Goal: Task Accomplishment & Management: Manage account settings

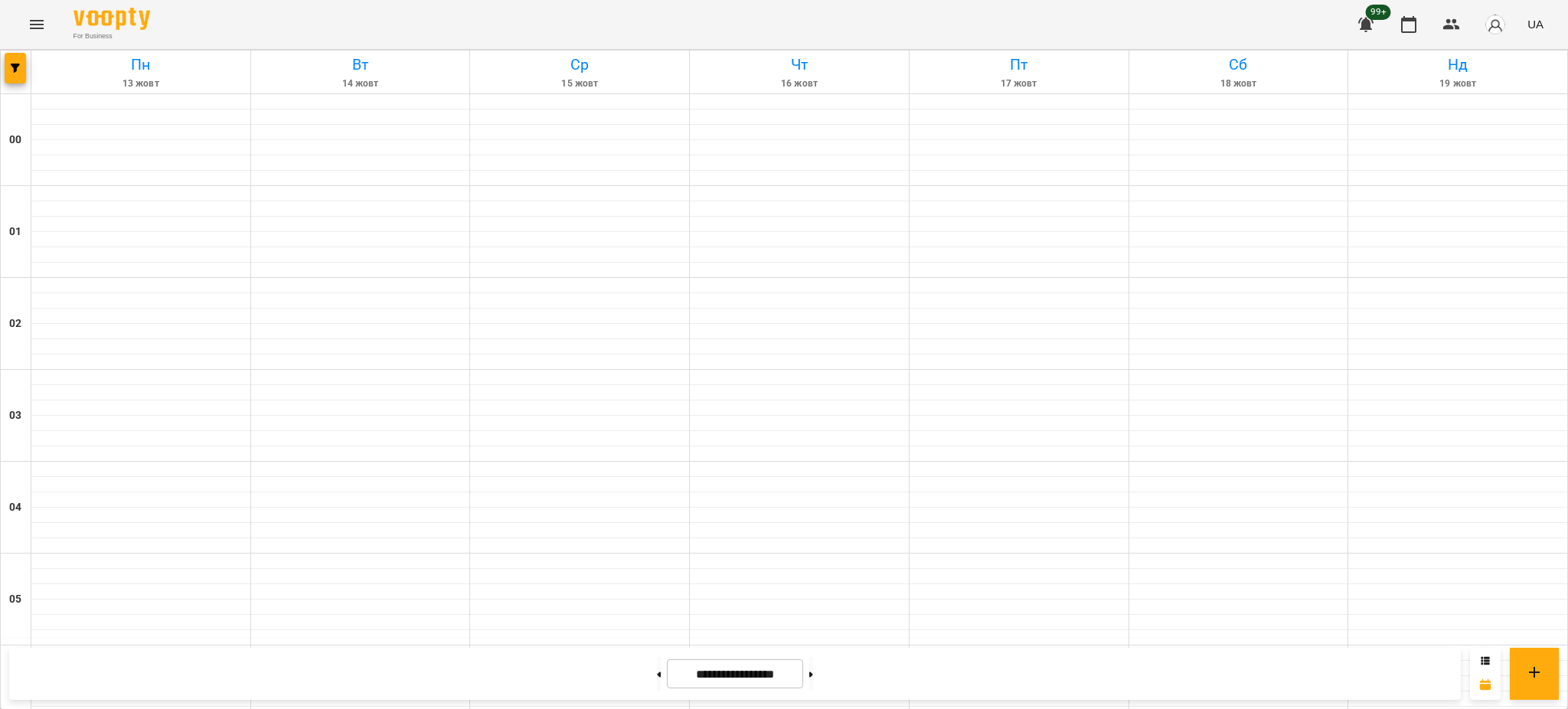
scroll to position [1566, 0]
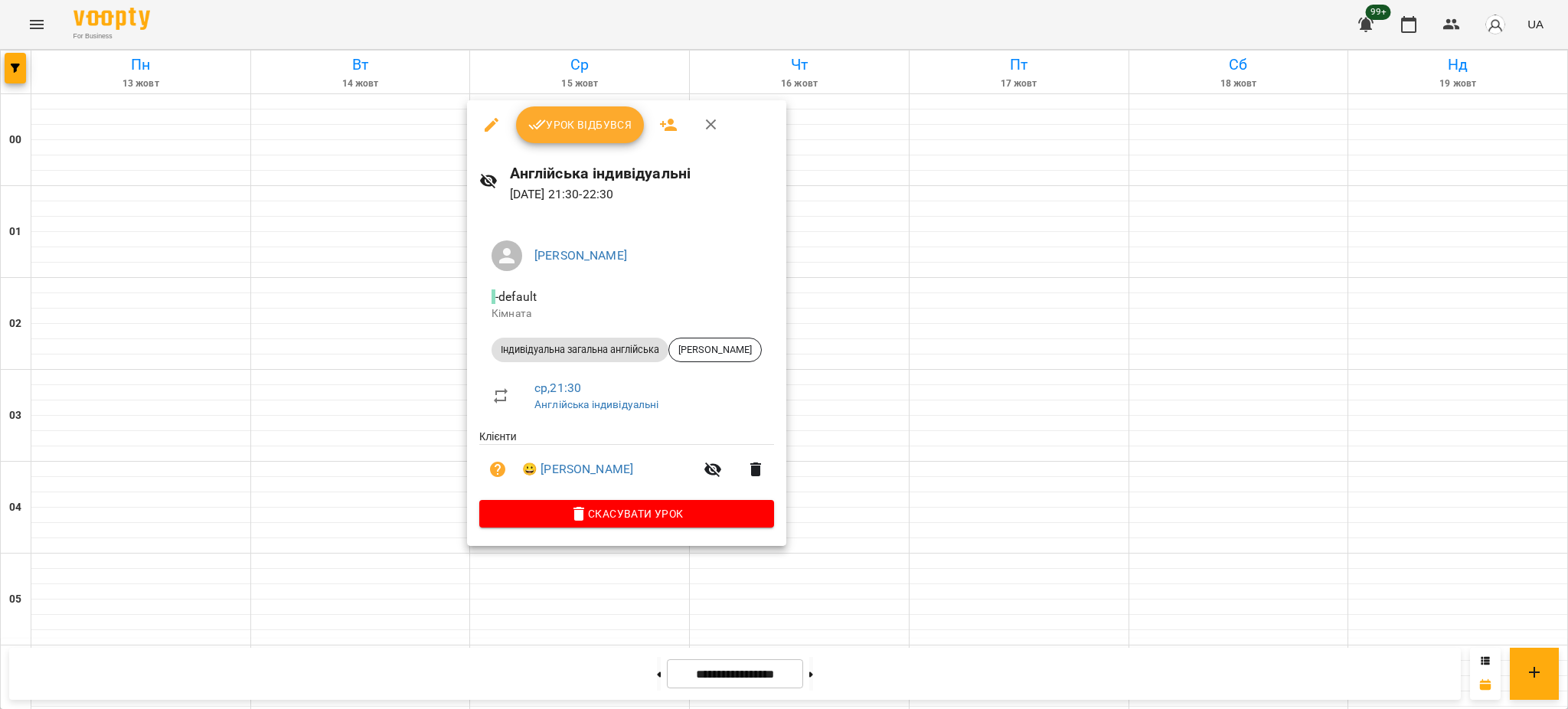
click at [602, 129] on span "Урок відбувся" at bounding box center [580, 124] width 104 height 18
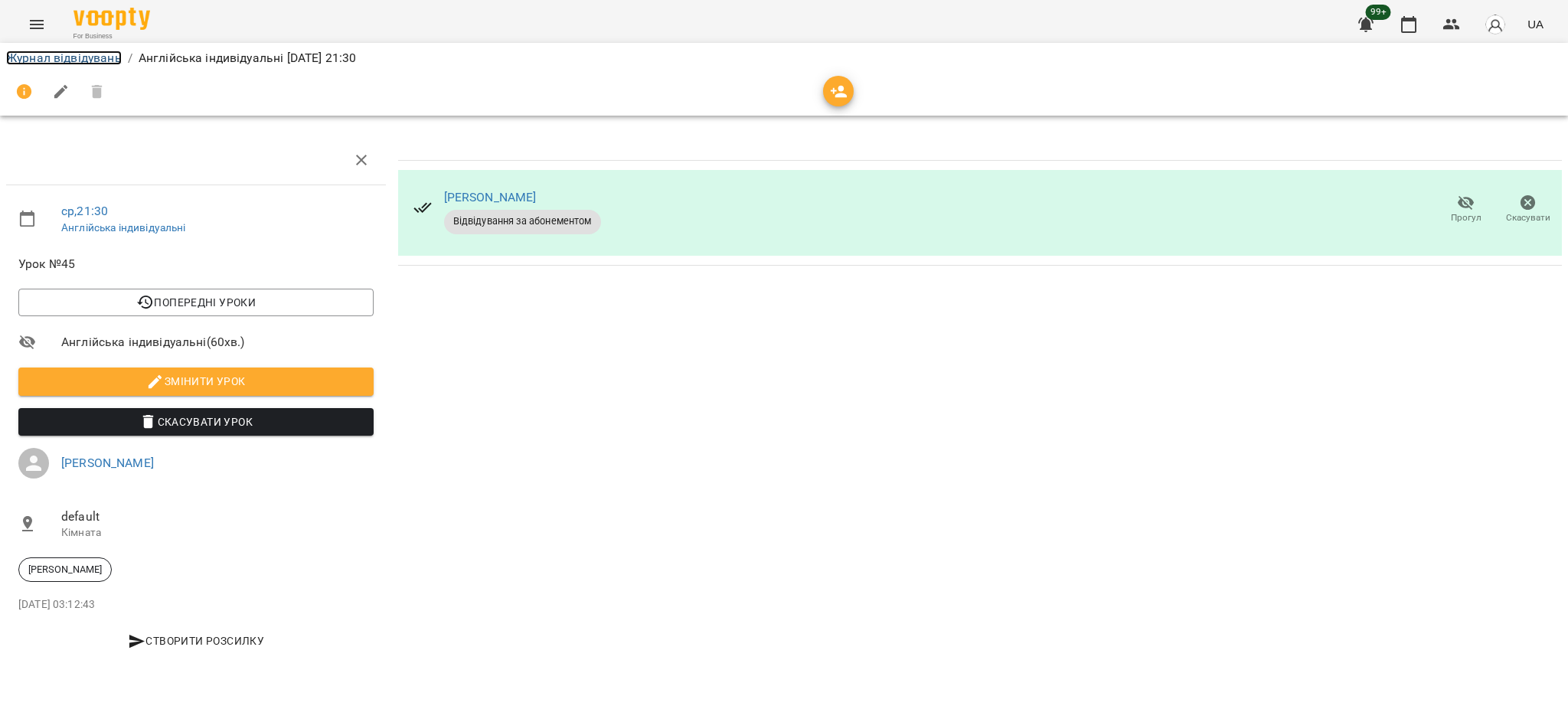
click at [93, 65] on link "Журнал відвідувань" at bounding box center [64, 58] width 115 height 15
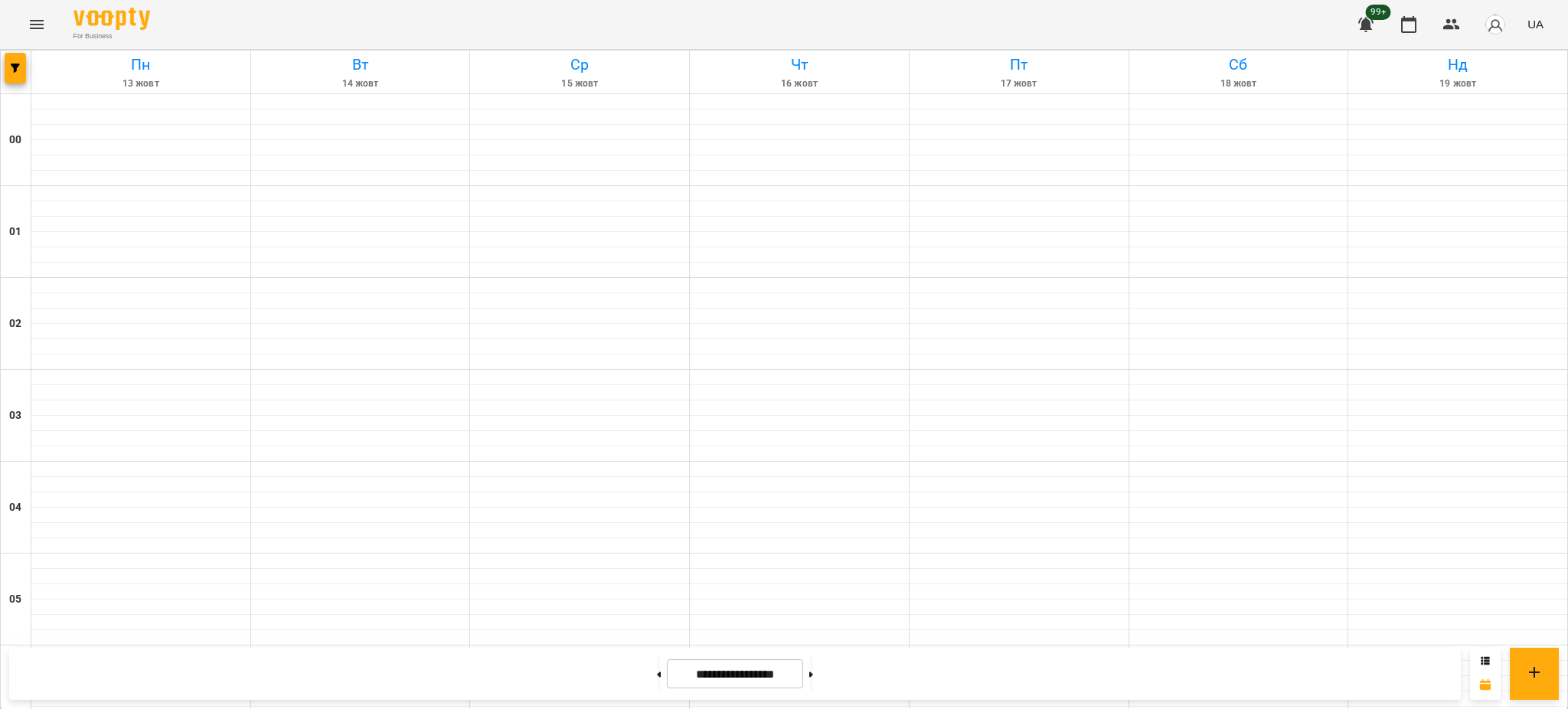
scroll to position [1531, 0]
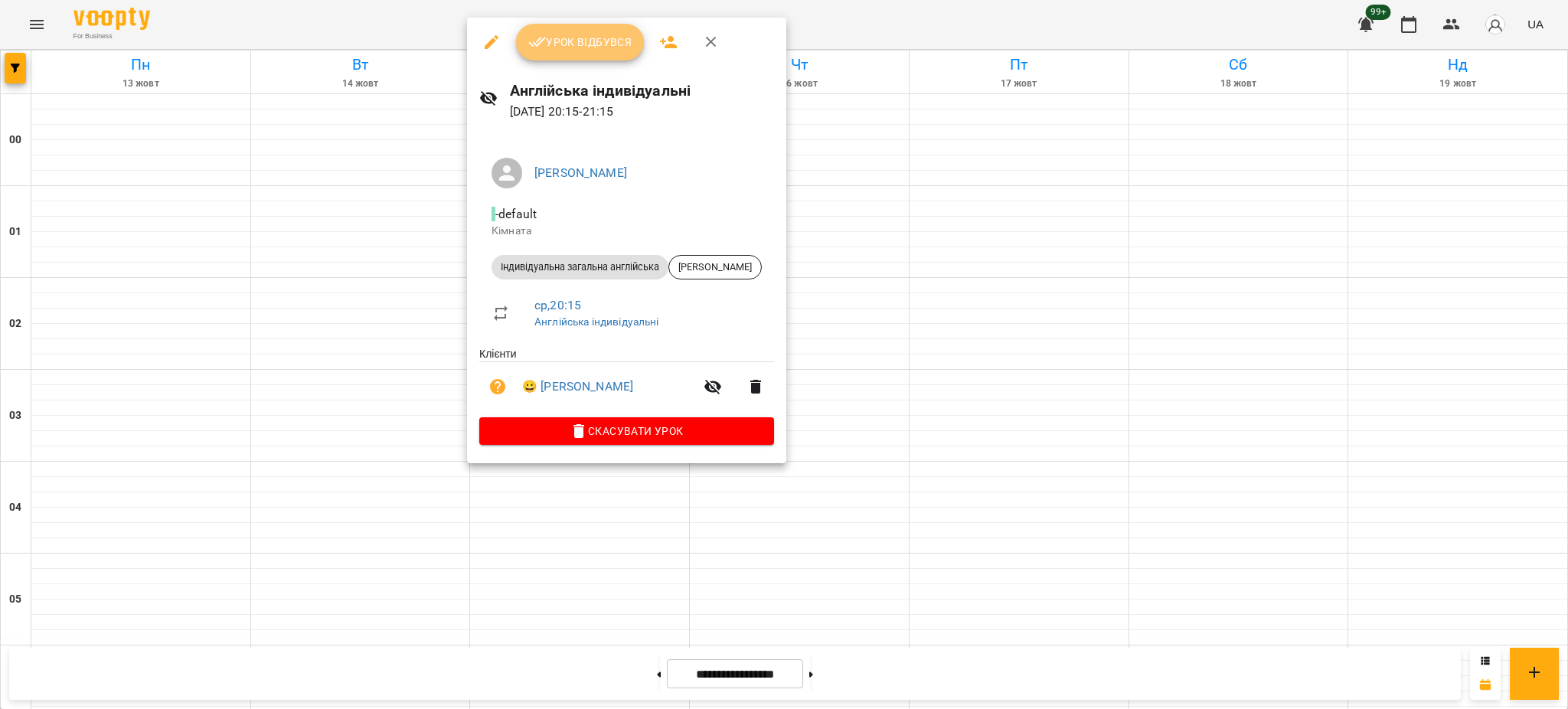
click at [558, 33] on span "Урок відбувся" at bounding box center [580, 42] width 104 height 18
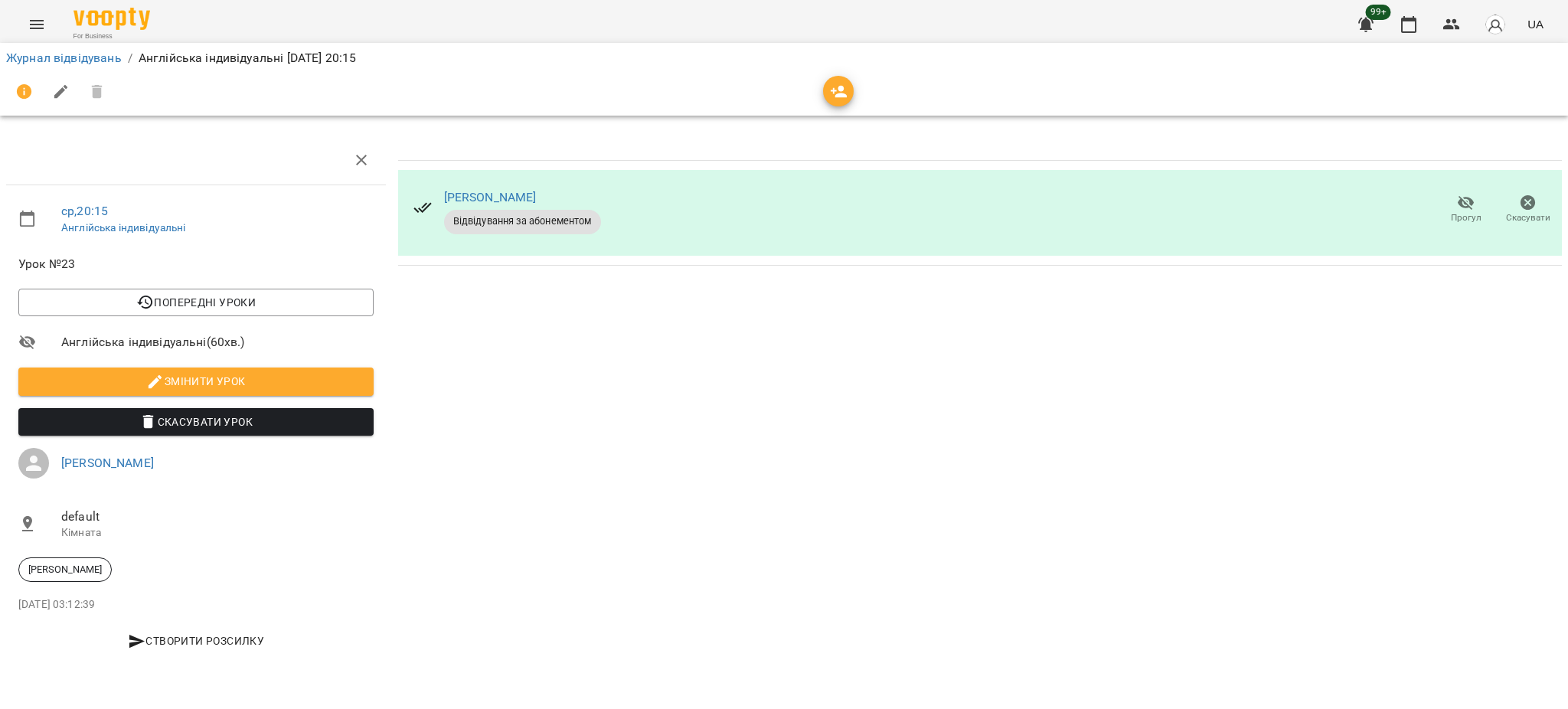
click at [58, 68] on div "Журнал відвідувань / Англійська індивідуальні [DATE] 20:15" at bounding box center [784, 58] width 1562 height 25
click at [58, 60] on link "Журнал відвідувань" at bounding box center [64, 58] width 115 height 15
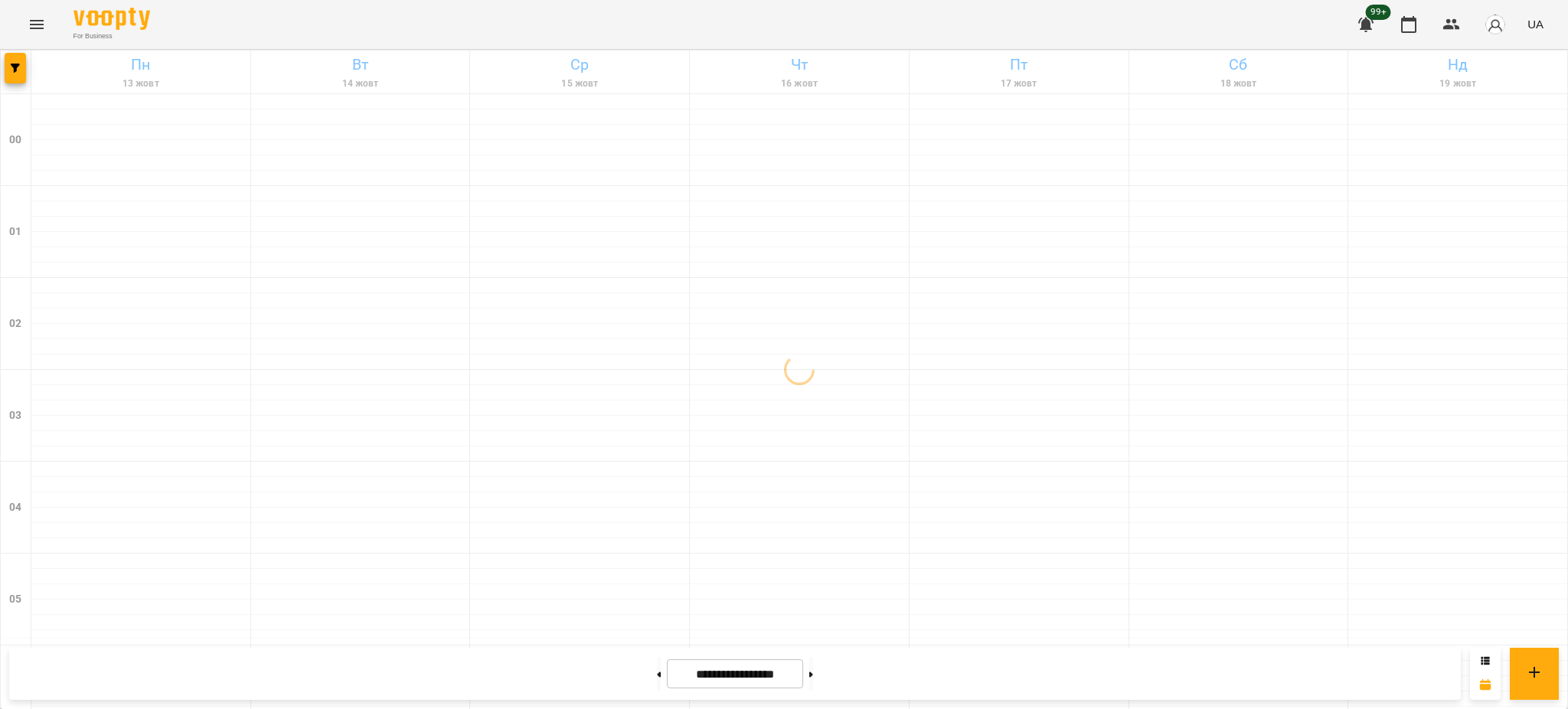
scroll to position [102, 0]
click at [1483, 664] on button at bounding box center [1485, 661] width 9 height 15
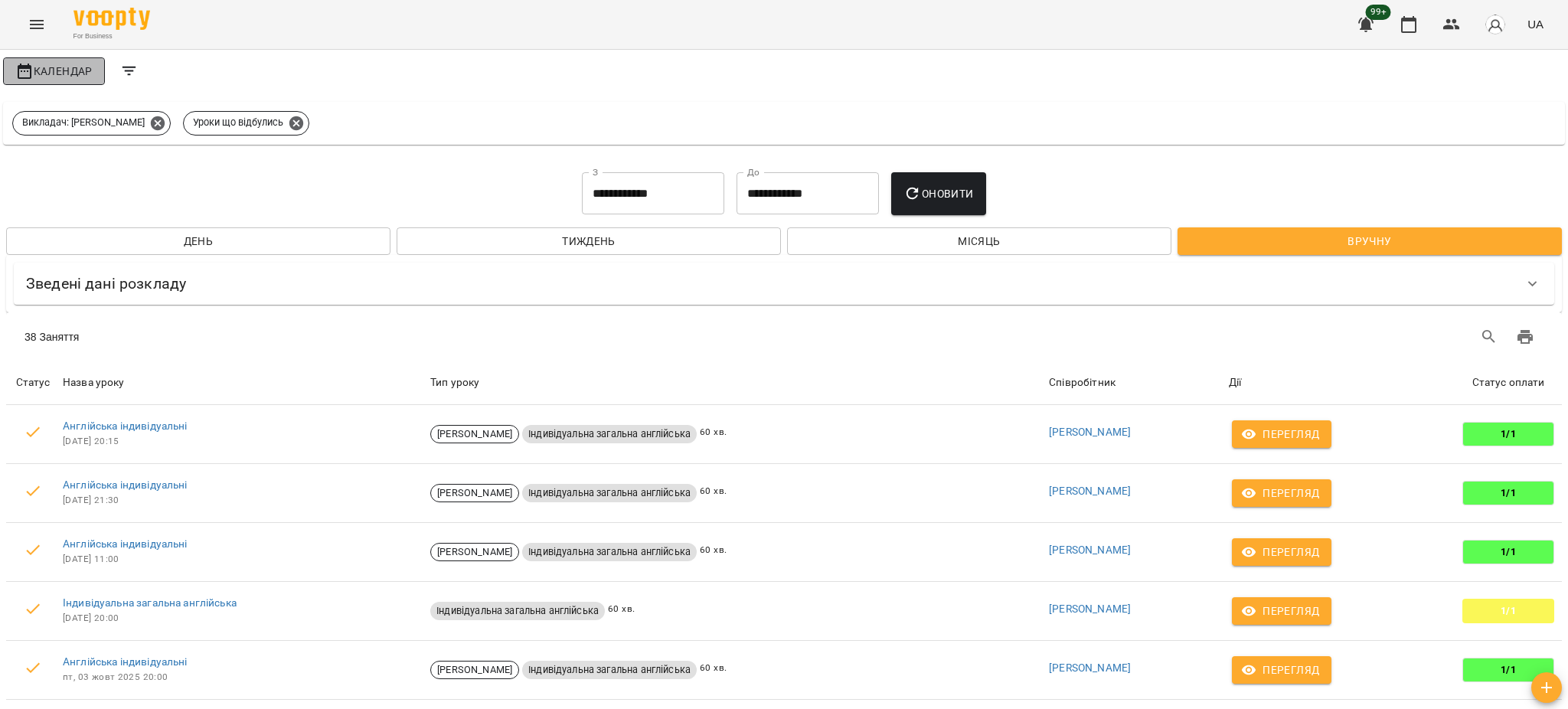
click at [42, 73] on span "Календар" at bounding box center [54, 71] width 78 height 18
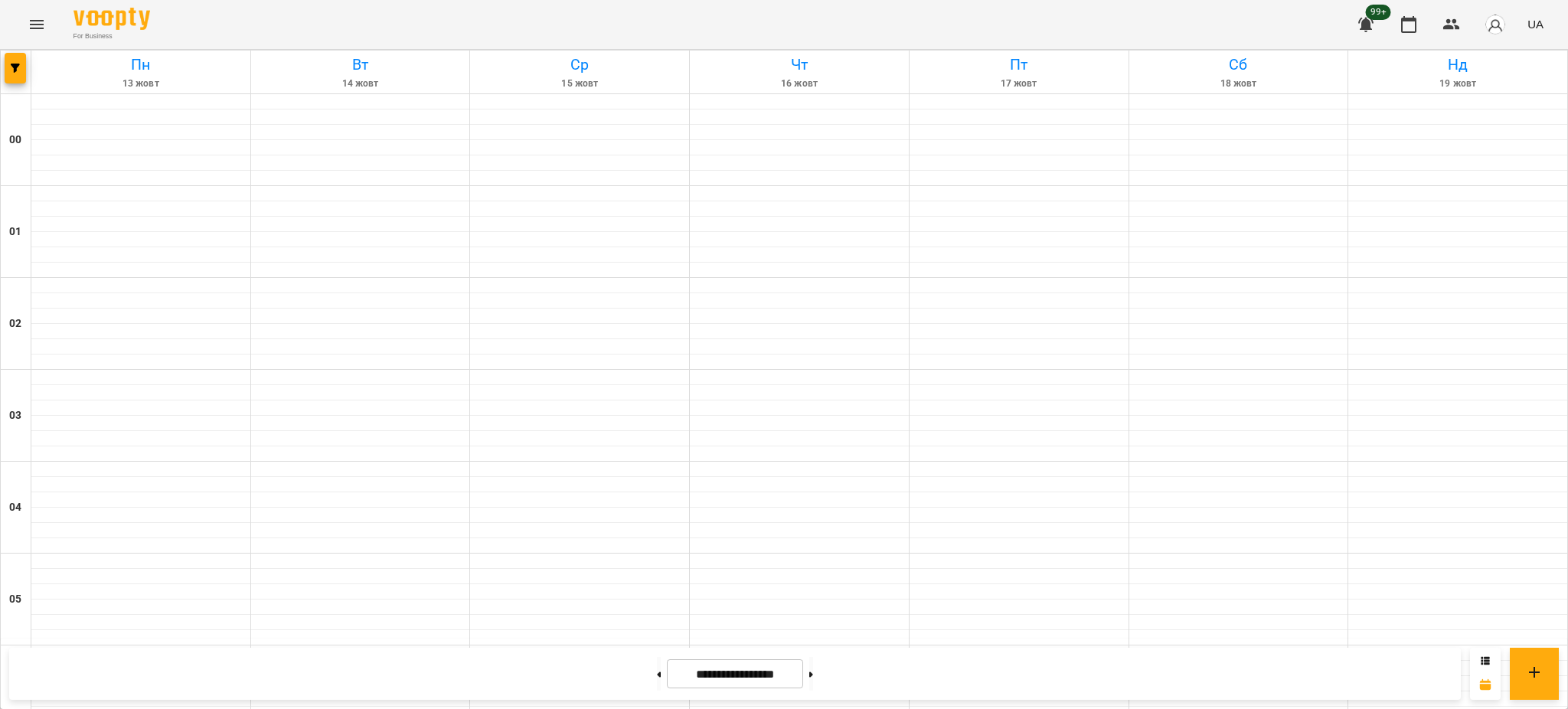
scroll to position [1566, 0]
click at [657, 674] on button at bounding box center [658, 674] width 4 height 34
type input "**********"
